Goal: Task Accomplishment & Management: Complete application form

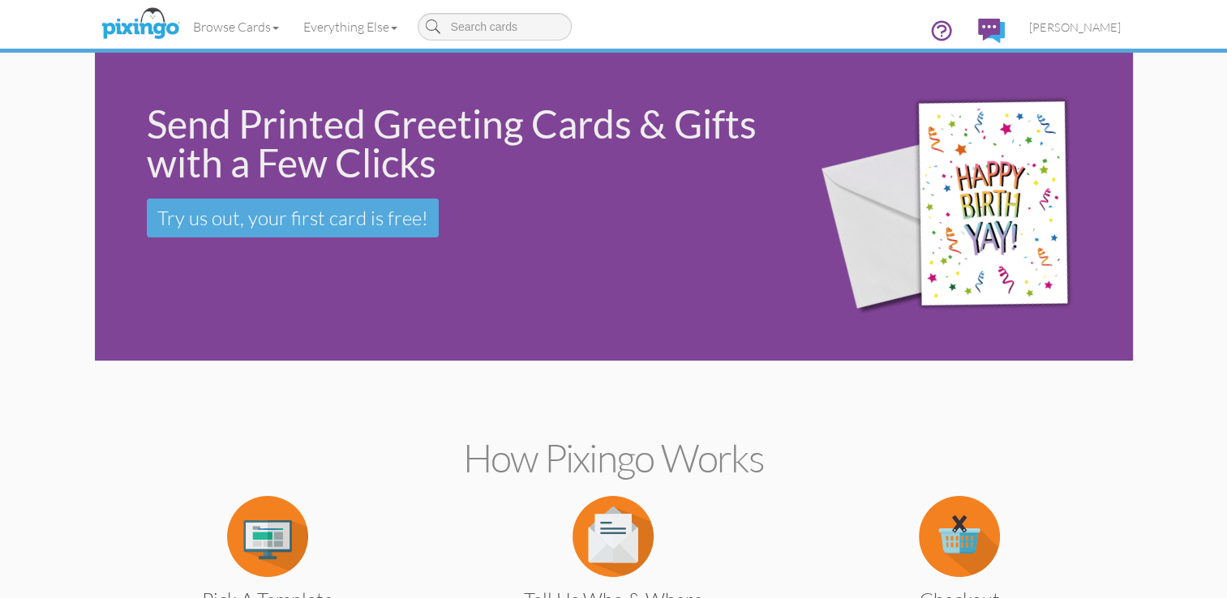
click at [1088, 27] on span "[PERSON_NAME]" at bounding box center [1075, 27] width 92 height 14
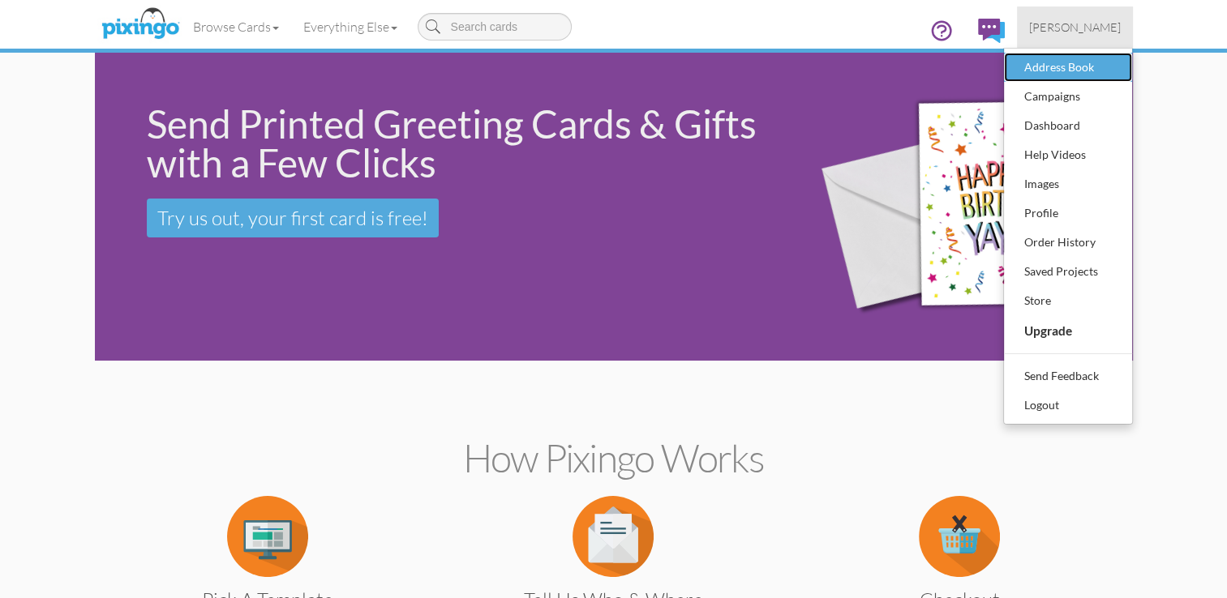
click at [1056, 70] on div "Address Book" at bounding box center [1068, 67] width 96 height 24
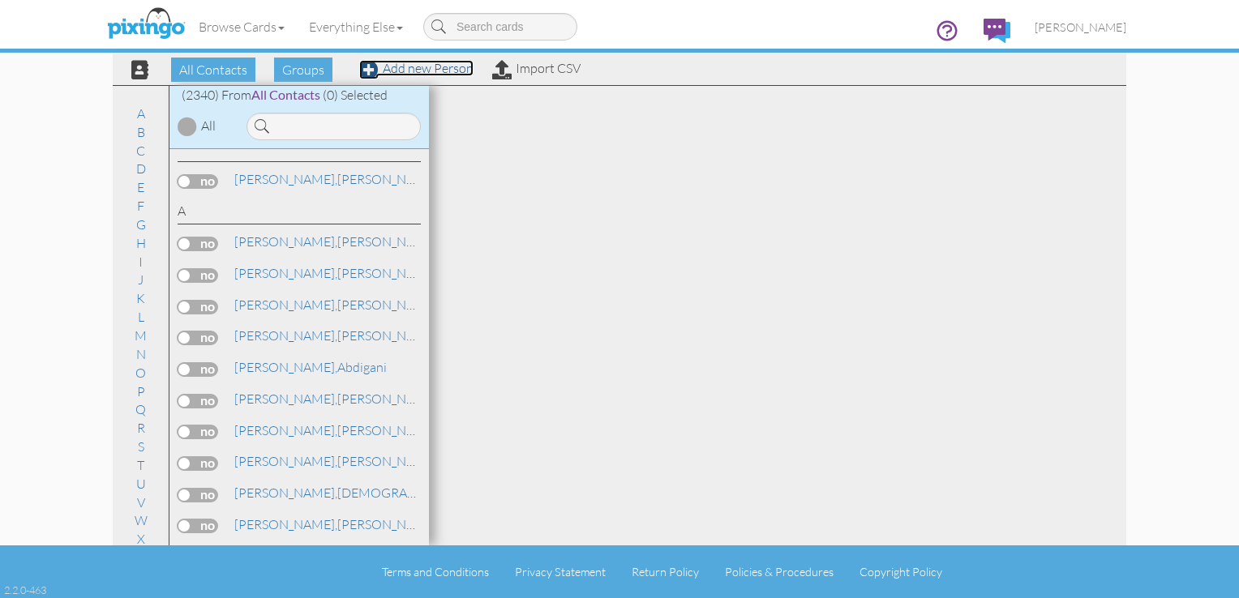
click at [422, 67] on link "Add new Person" at bounding box center [416, 68] width 114 height 16
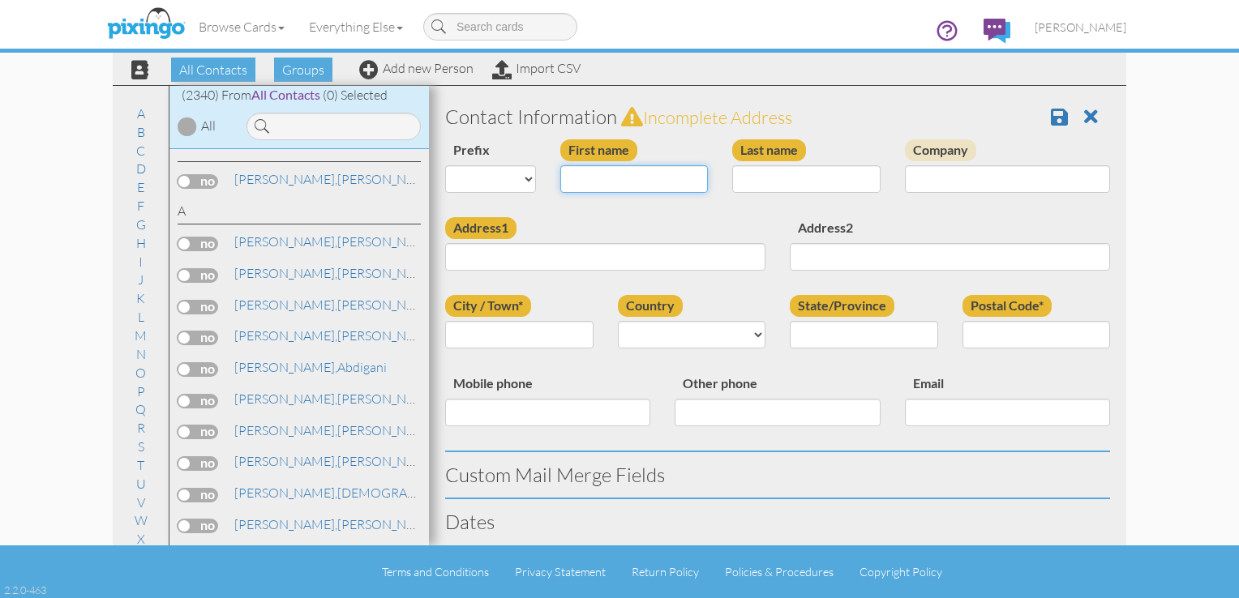
click at [581, 171] on input "First name" at bounding box center [634, 179] width 148 height 28
type input "[PERSON_NAME]"
type input "Pavliukova"
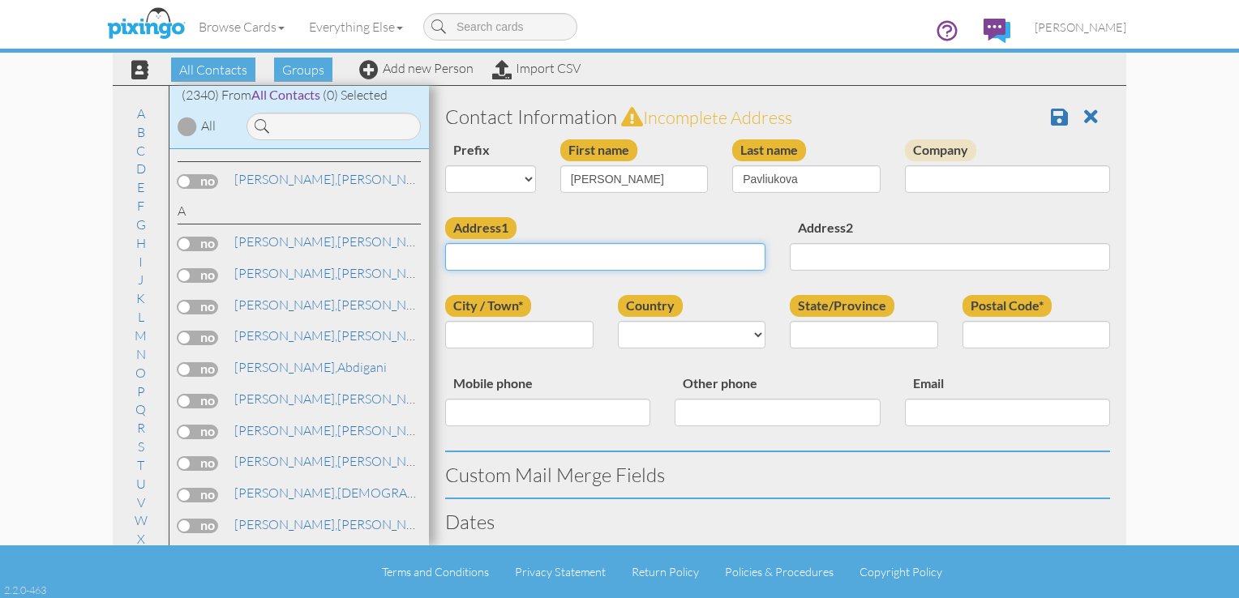
click at [542, 259] on input "Address1" at bounding box center [605, 257] width 320 height 28
type input "[STREET_ADDRESS][PERSON_NAME]"
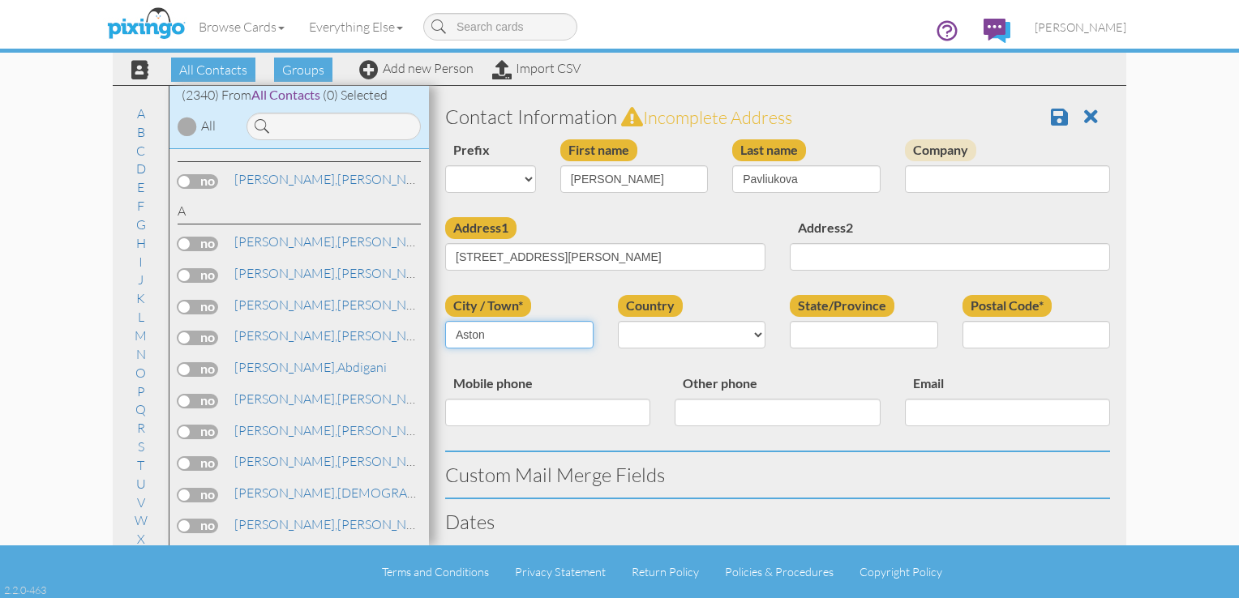
type input "Aston"
select select "object:7591"
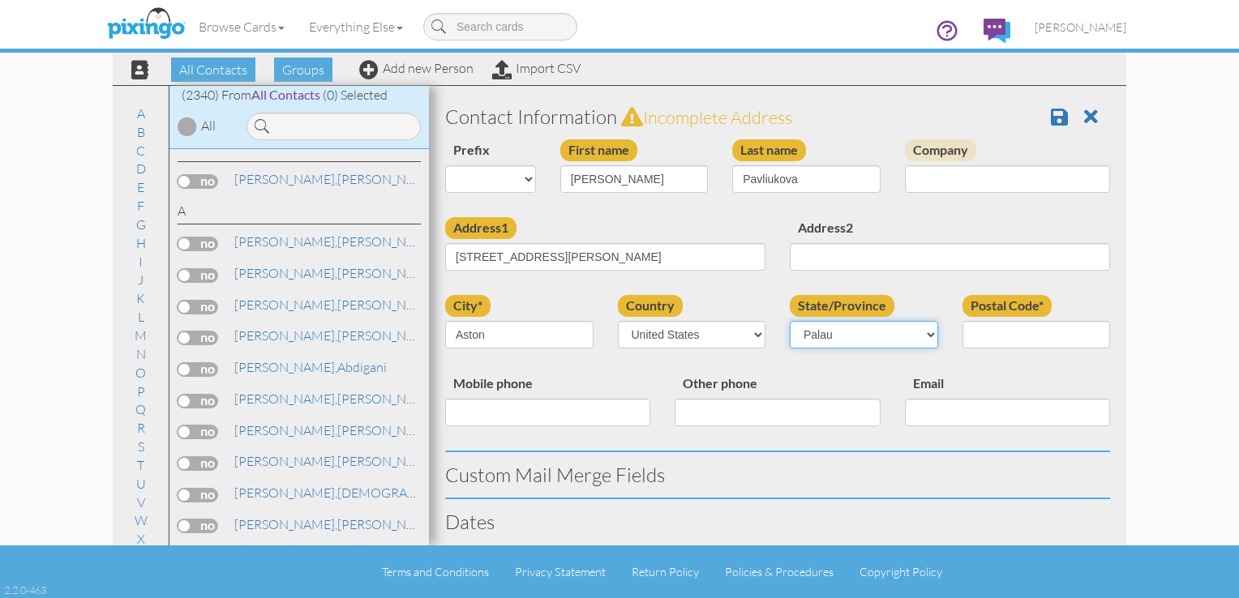
select select "object:7883"
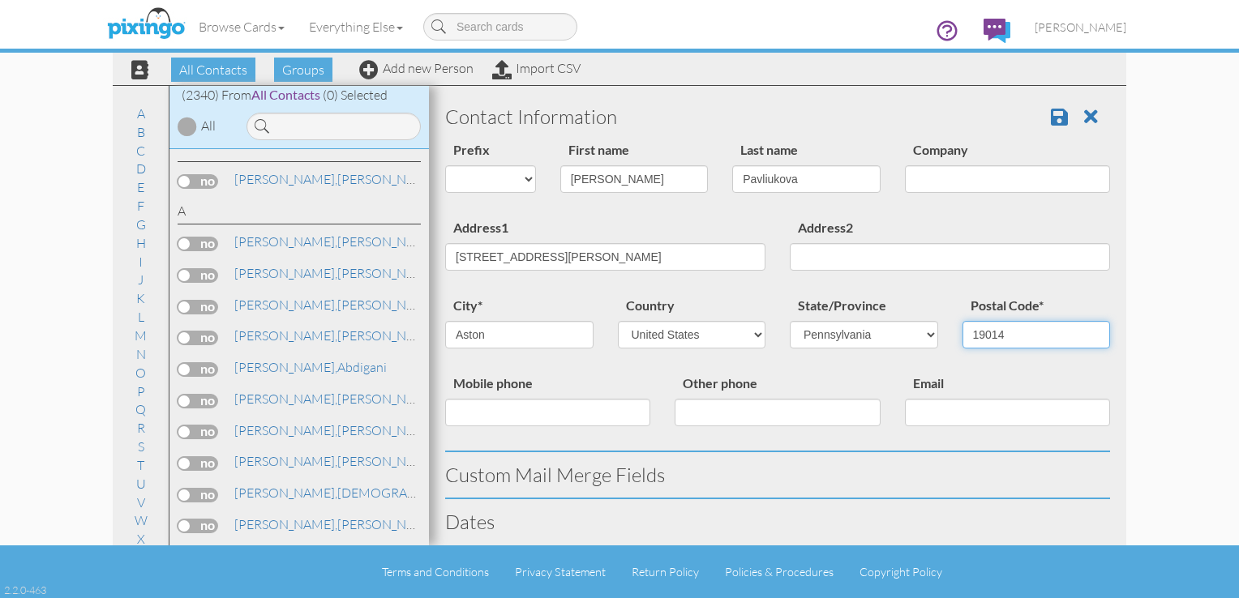
type input "19014"
click at [462, 409] on input "Mobile phone" at bounding box center [547, 413] width 205 height 28
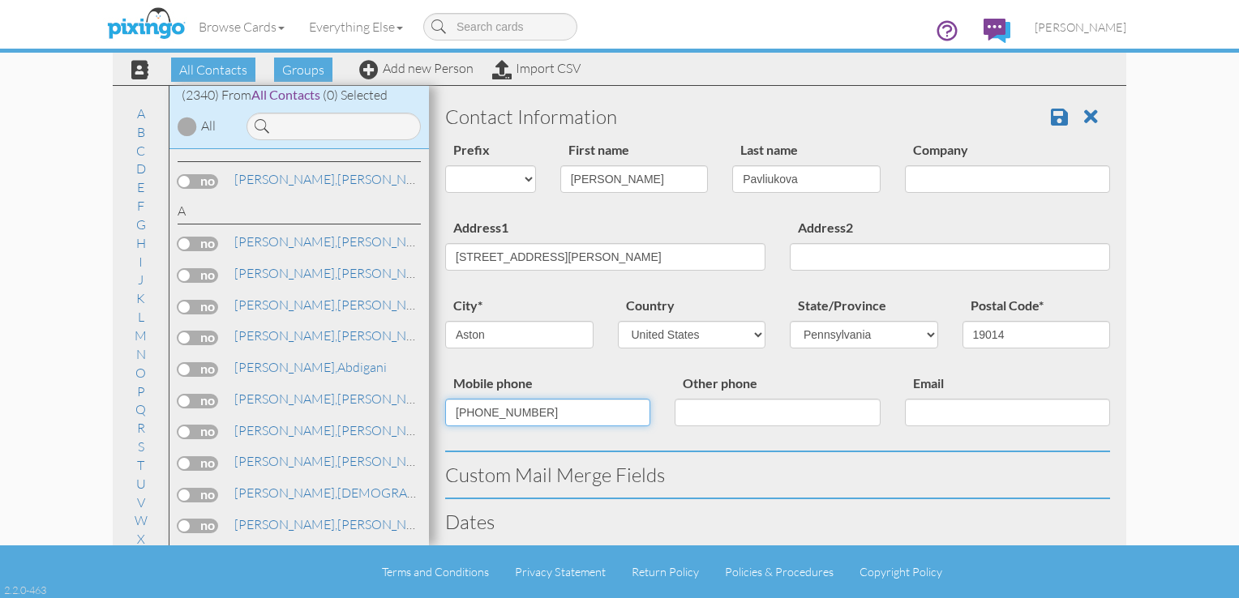
type input "[PHONE_NUMBER]"
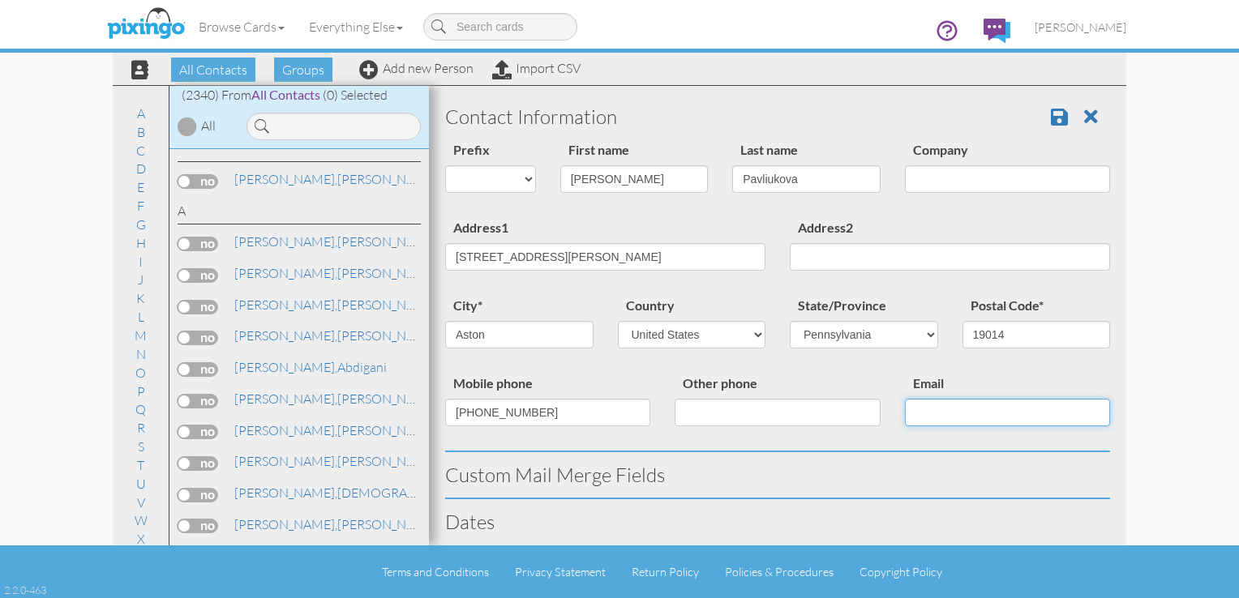
click at [932, 415] on input "Email" at bounding box center [1007, 413] width 205 height 28
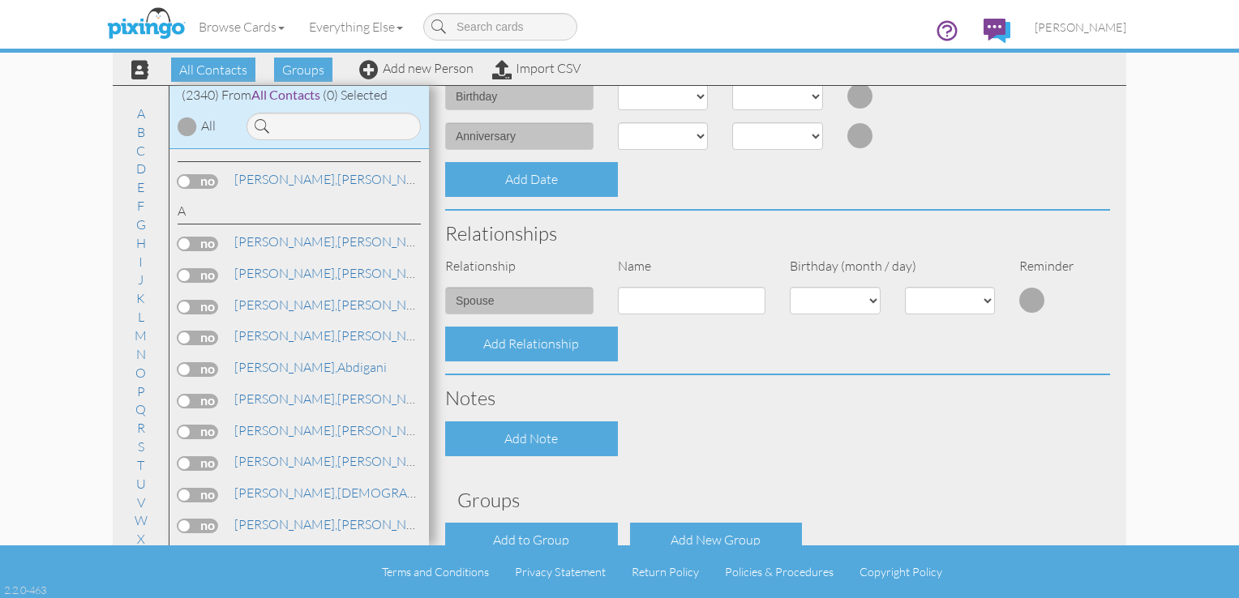
scroll to position [586, 0]
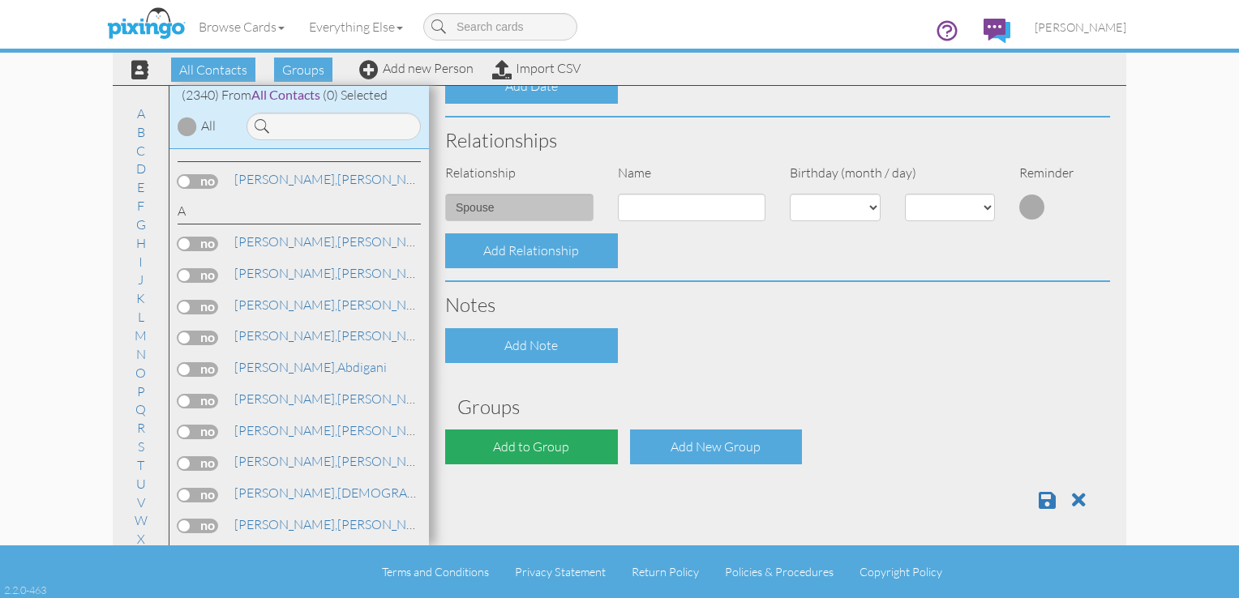
type input "[EMAIL_ADDRESS][DOMAIN_NAME]"
click at [564, 448] on div "Add to Group" at bounding box center [531, 447] width 173 height 35
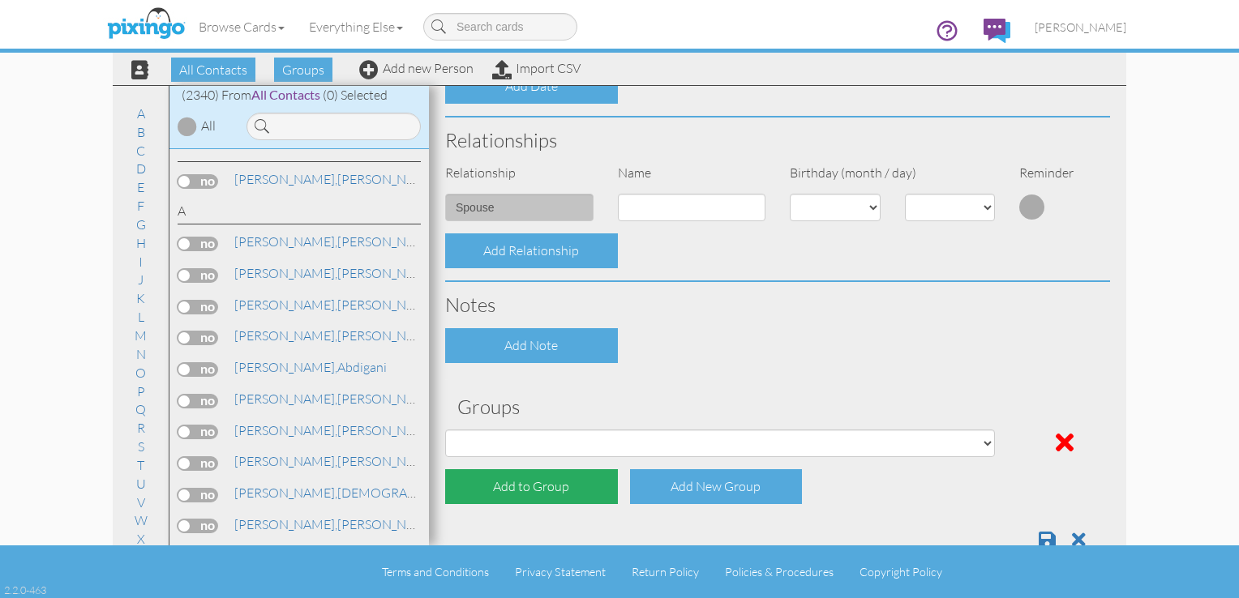
scroll to position [593, 0]
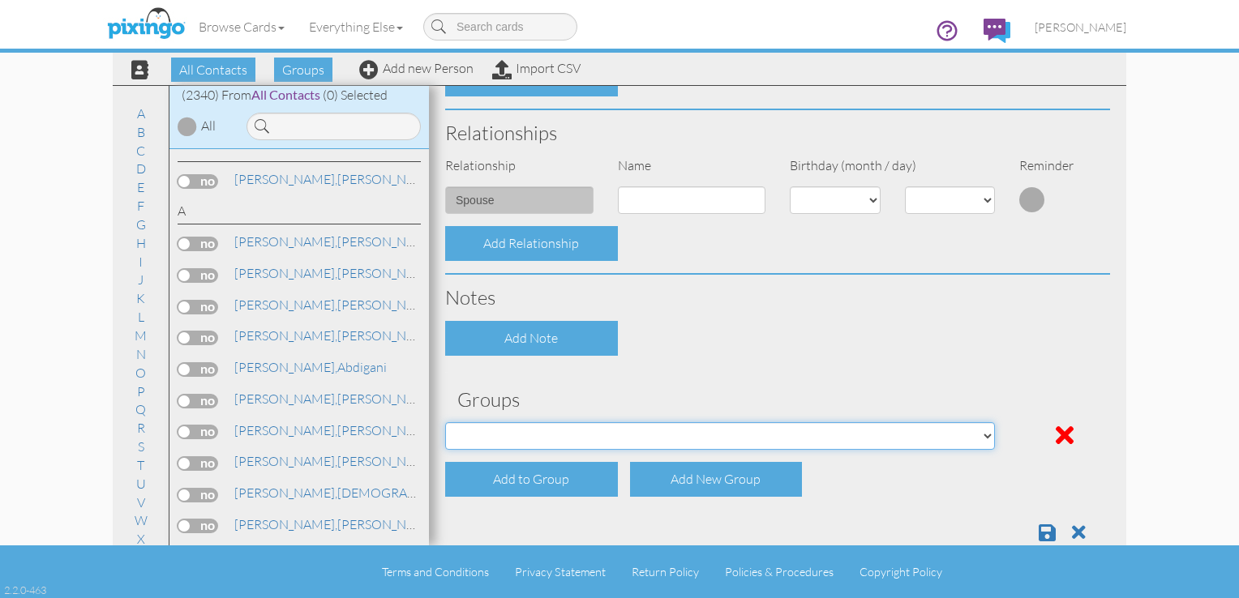
click at [558, 436] on select "All Clients [DATE] 03:17:00 PM NACFABOY [DATE] 03:24:53 PM" at bounding box center [720, 436] width 550 height 28
select select "object:7900"
click at [445, 422] on select "All Clients [DATE] 03:17:00 PM NACFABOY [DATE] 03:24:53 PM" at bounding box center [720, 436] width 550 height 28
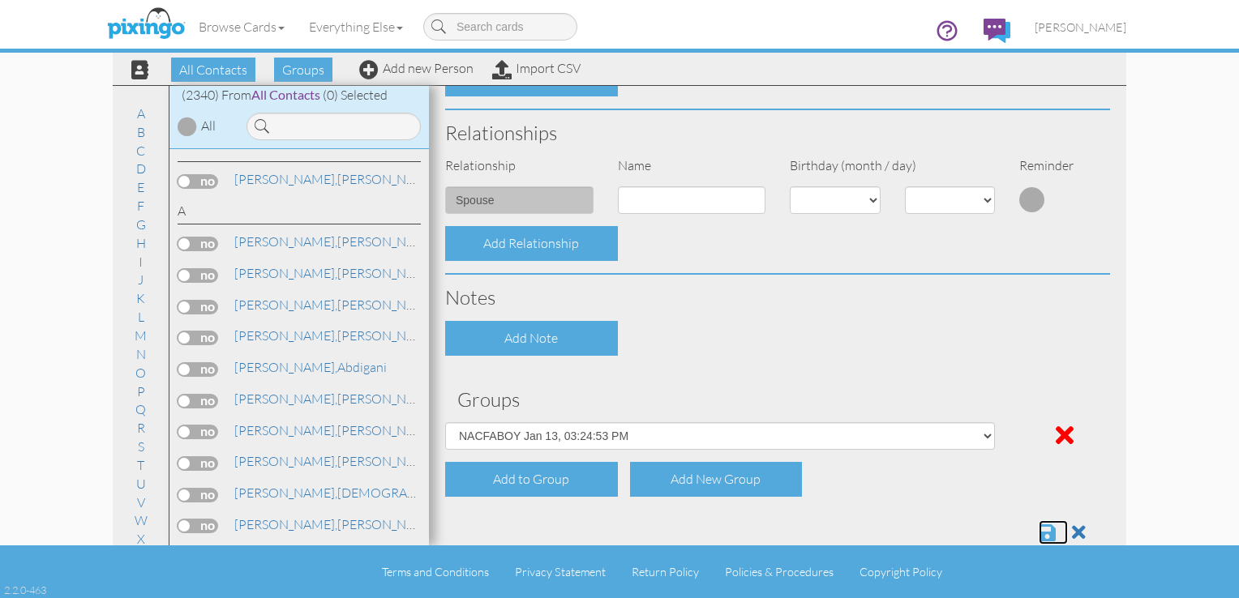
click at [1039, 529] on span at bounding box center [1047, 532] width 17 height 19
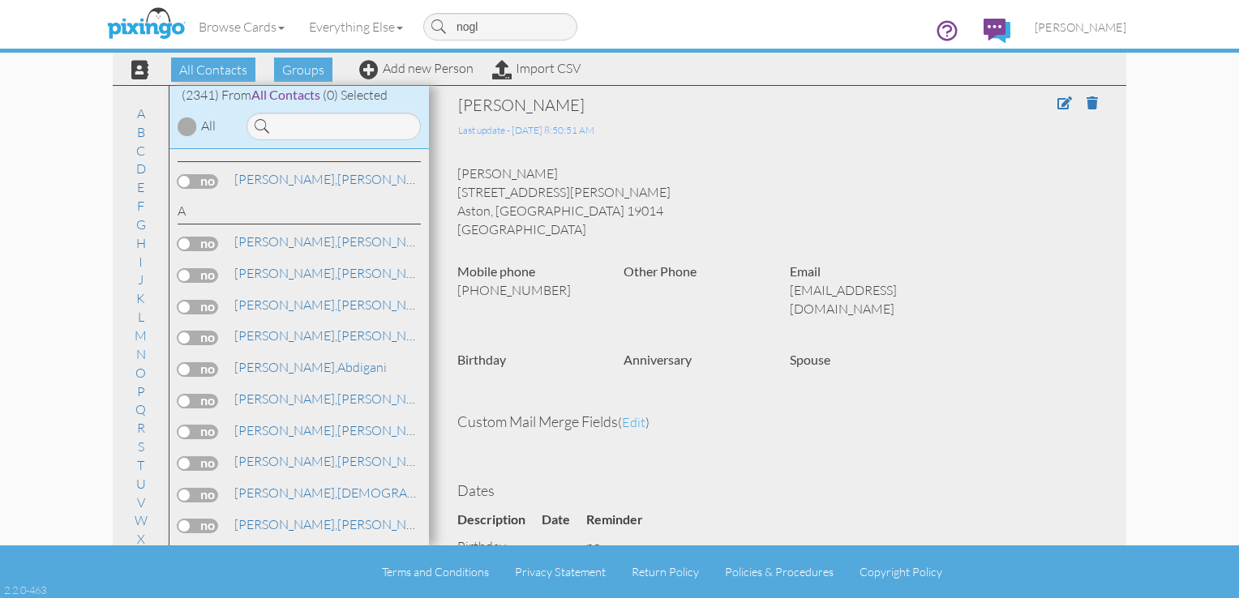
type input "nogle"
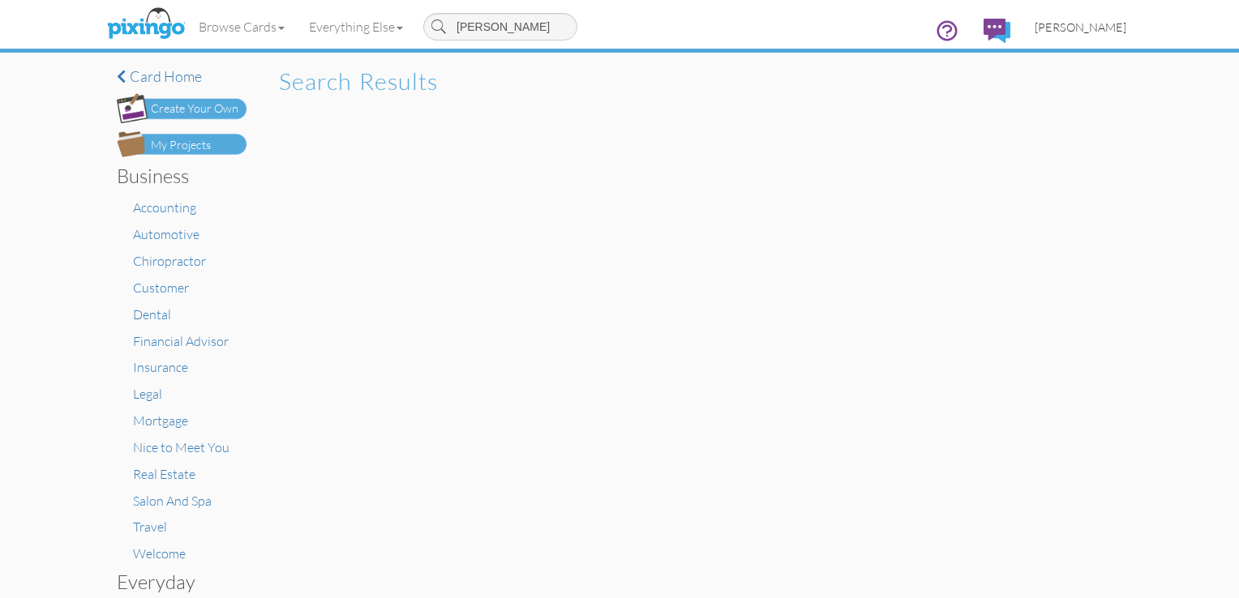
click at [1103, 16] on link "[PERSON_NAME]" at bounding box center [1080, 26] width 116 height 41
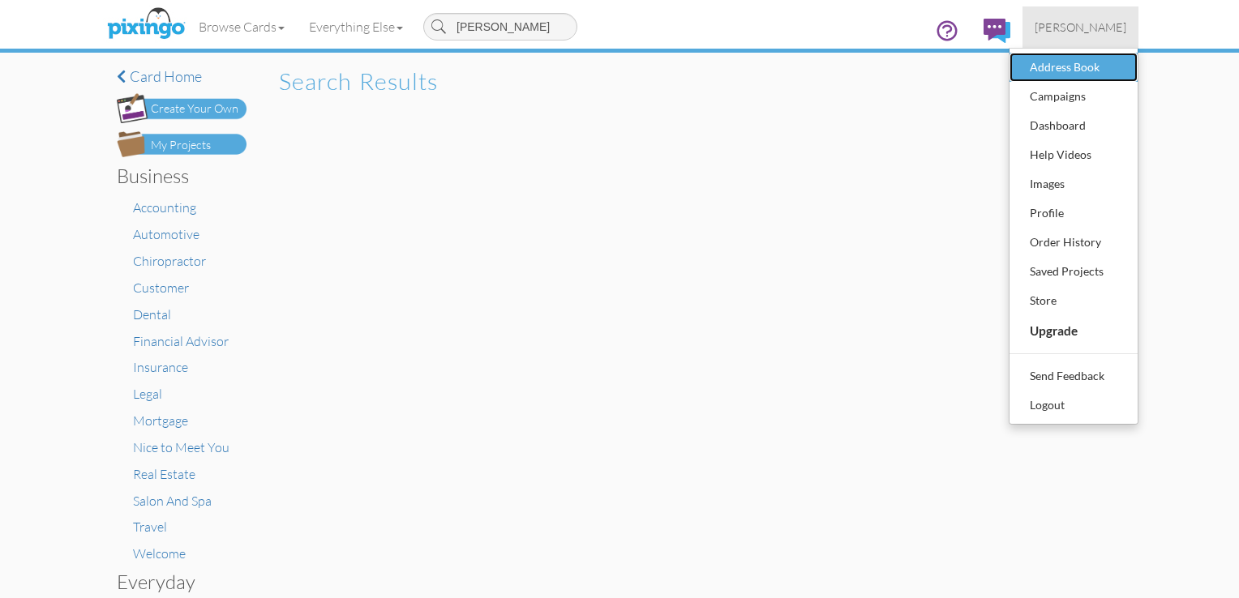
click at [1077, 66] on div "Address Book" at bounding box center [1074, 67] width 96 height 24
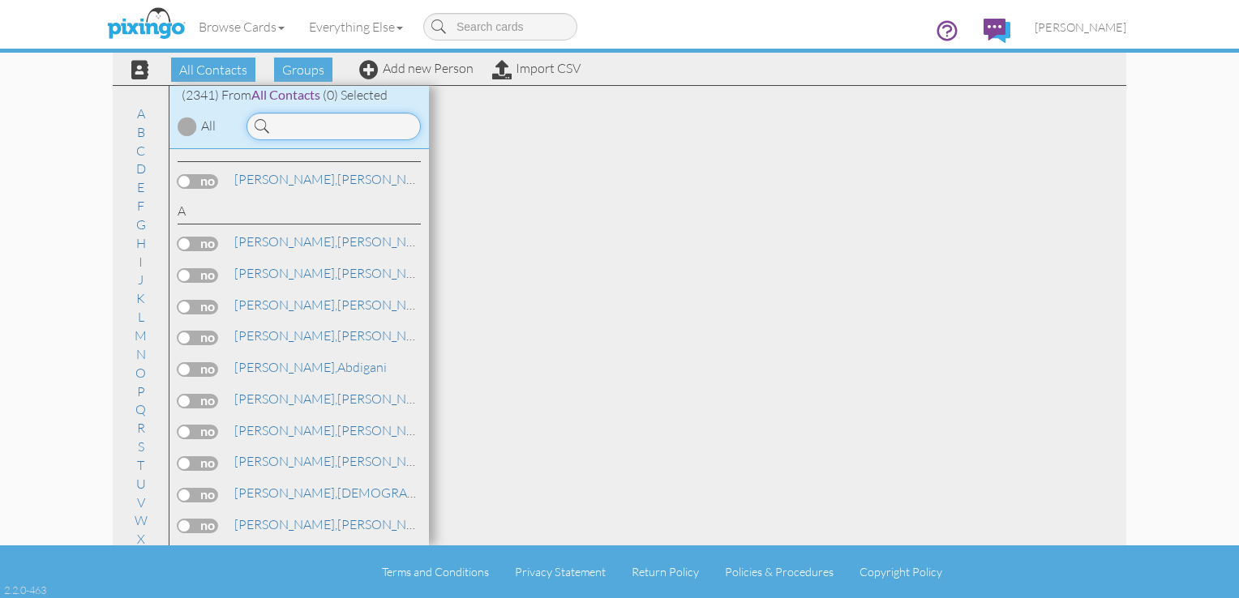
click at [309, 129] on input at bounding box center [333, 127] width 174 height 28
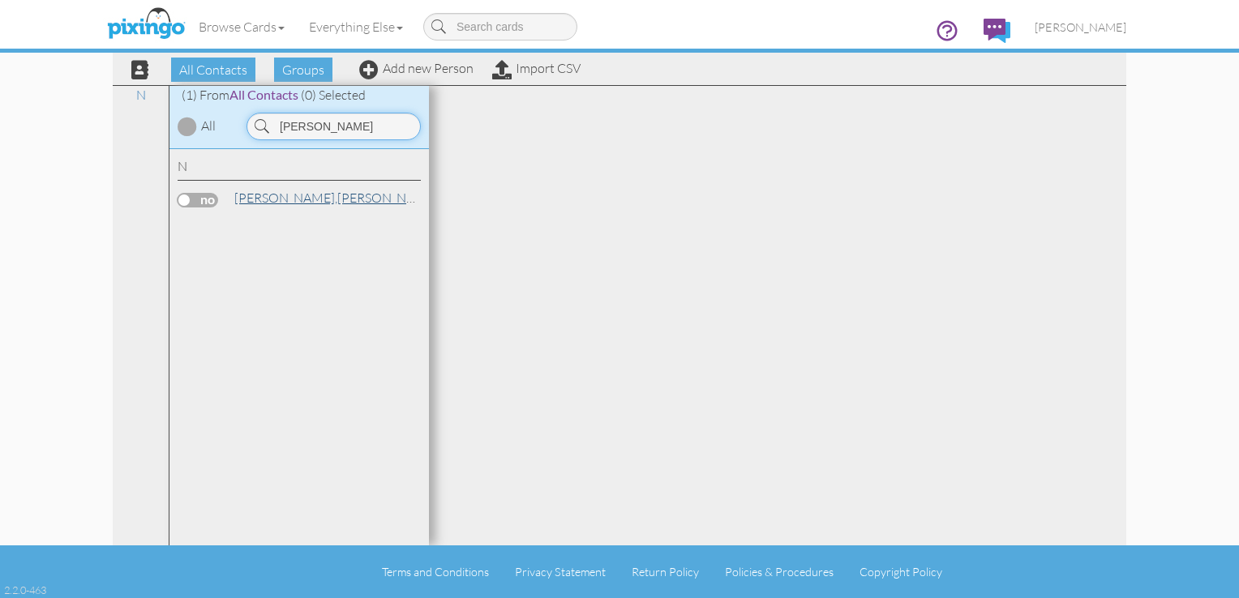
type input "nogle"
click at [259, 202] on span "[PERSON_NAME]," at bounding box center [285, 198] width 103 height 16
